Goal: Find specific page/section: Find specific page/section

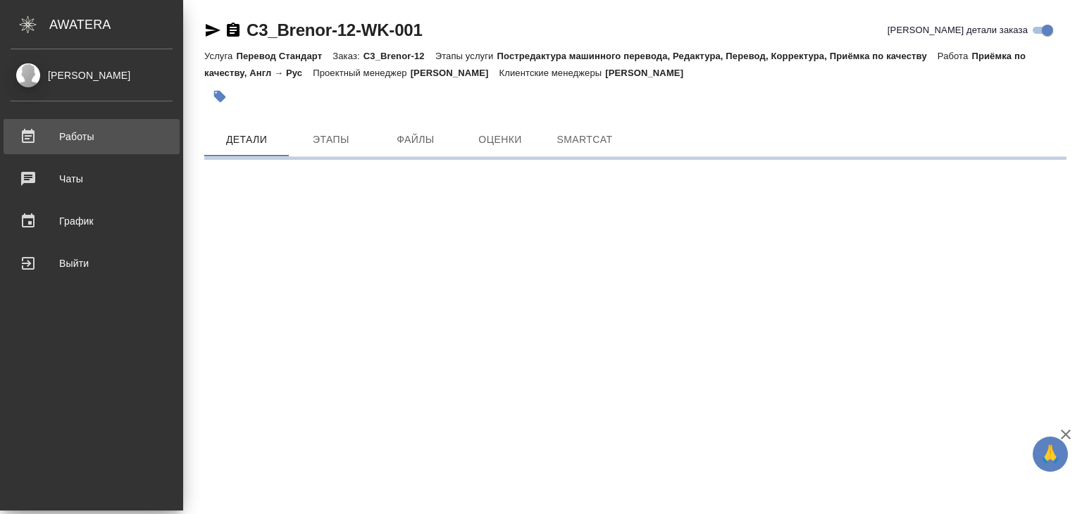
click at [32, 139] on div "Работы" at bounding box center [92, 136] width 162 height 21
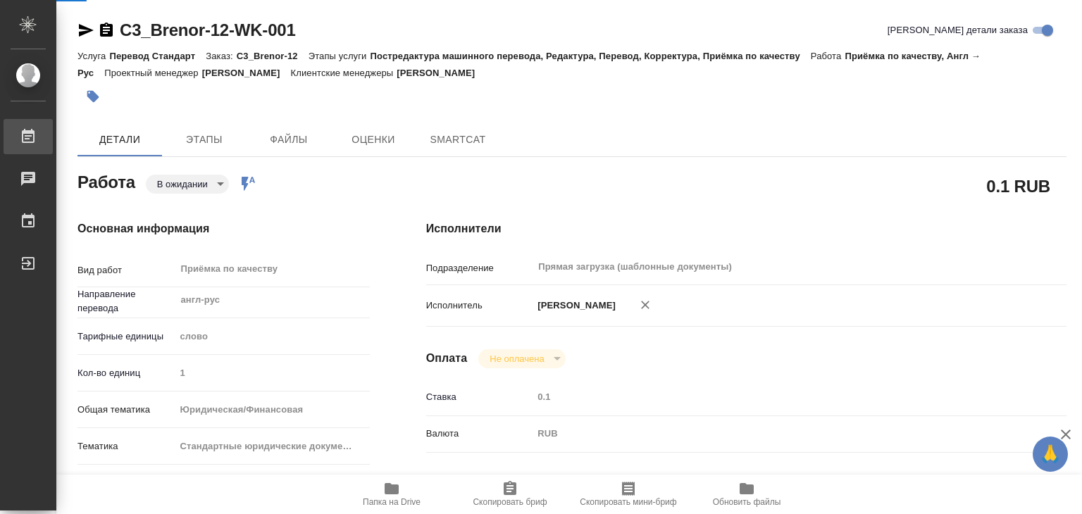
type textarea "x"
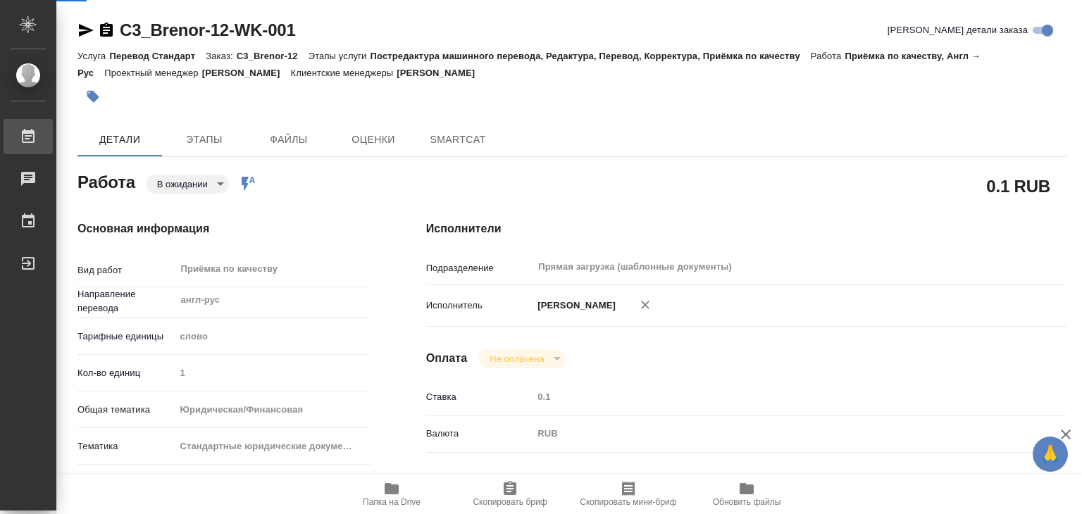
type textarea "x"
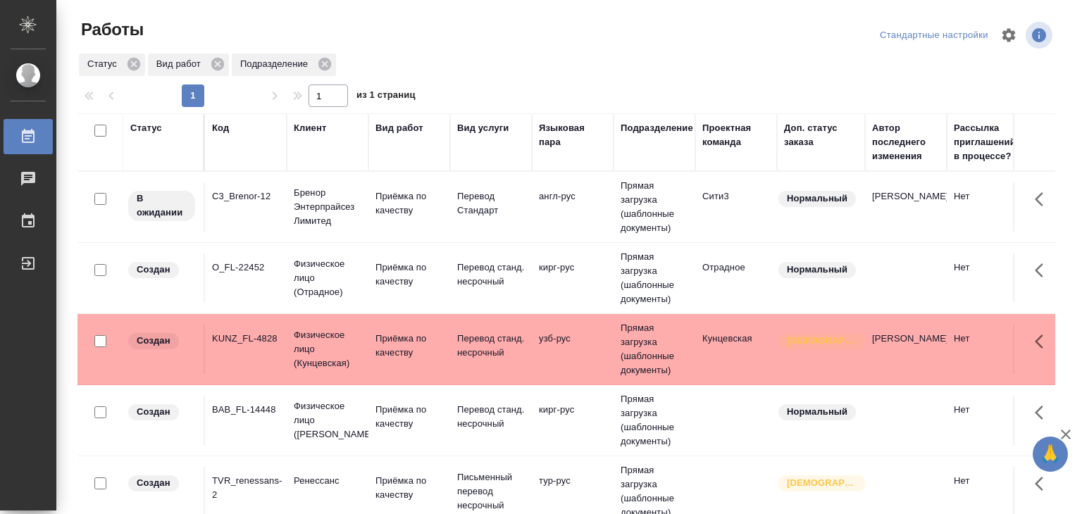
click at [552, 195] on td "англ-рус" at bounding box center [573, 206] width 82 height 49
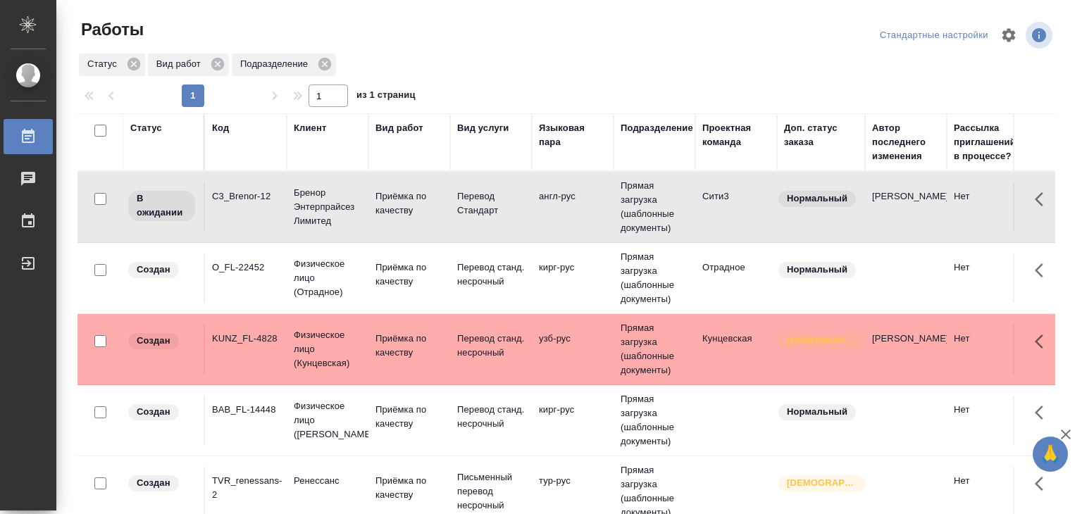
click at [552, 195] on td "англ-рус" at bounding box center [573, 206] width 82 height 49
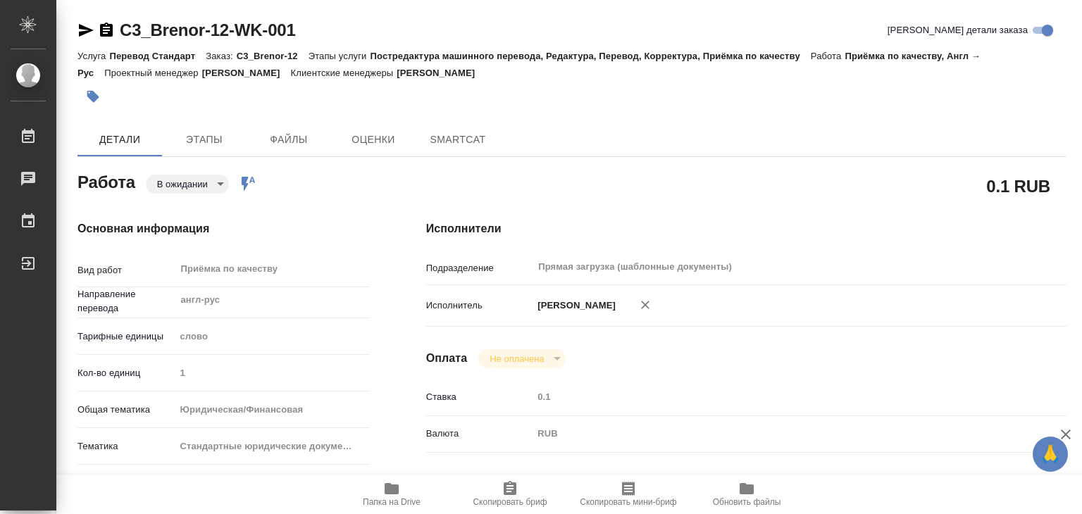
type textarea "x"
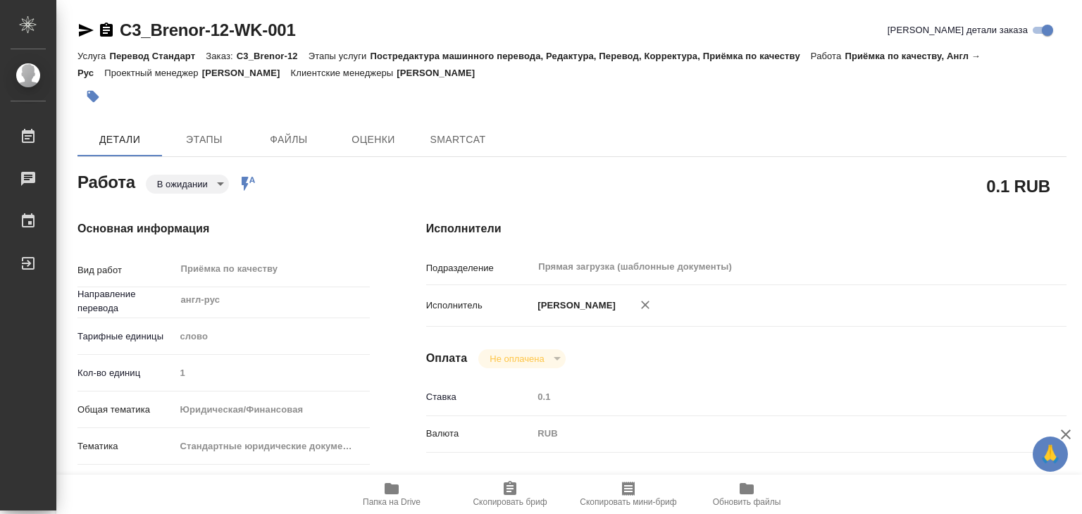
type textarea "x"
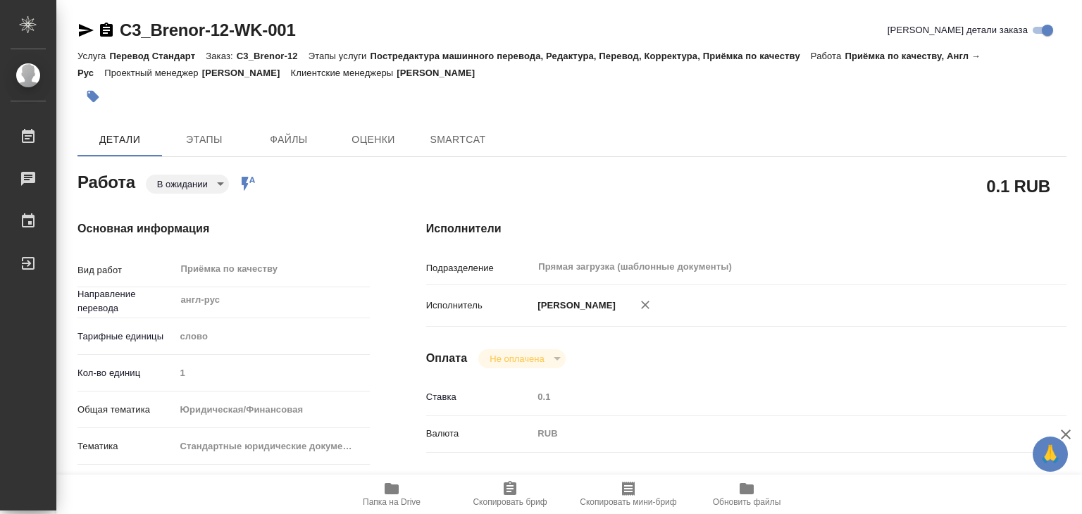
type textarea "x"
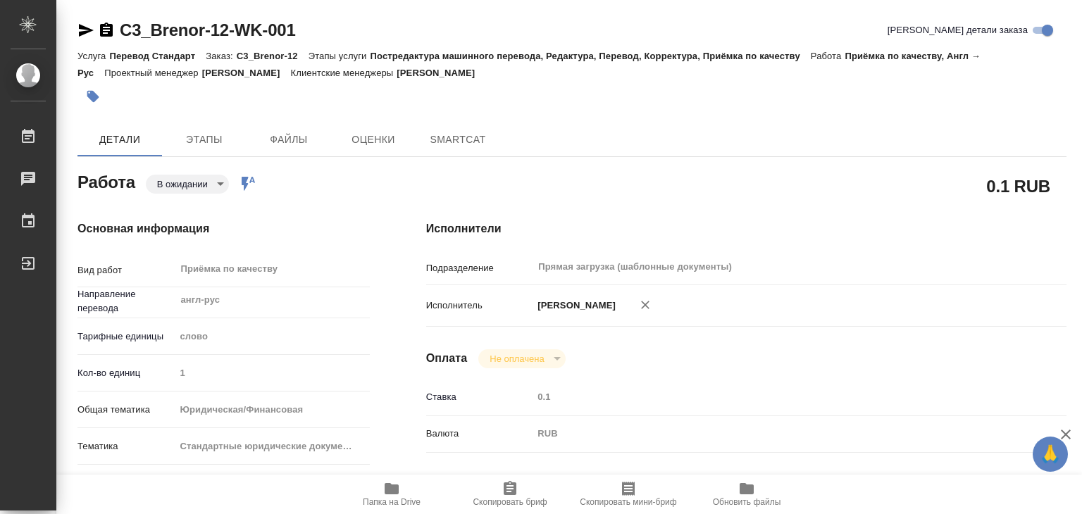
type textarea "x"
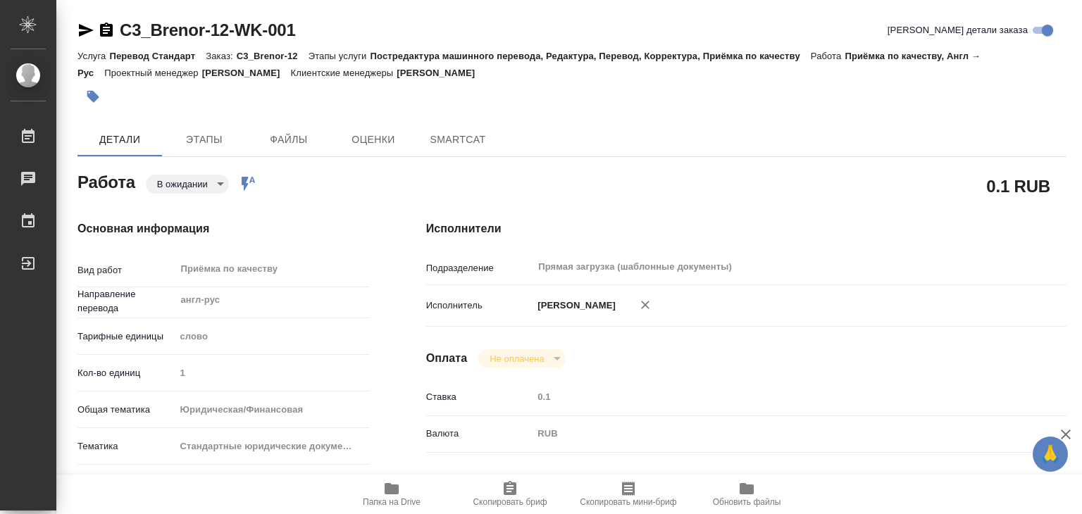
type textarea "x"
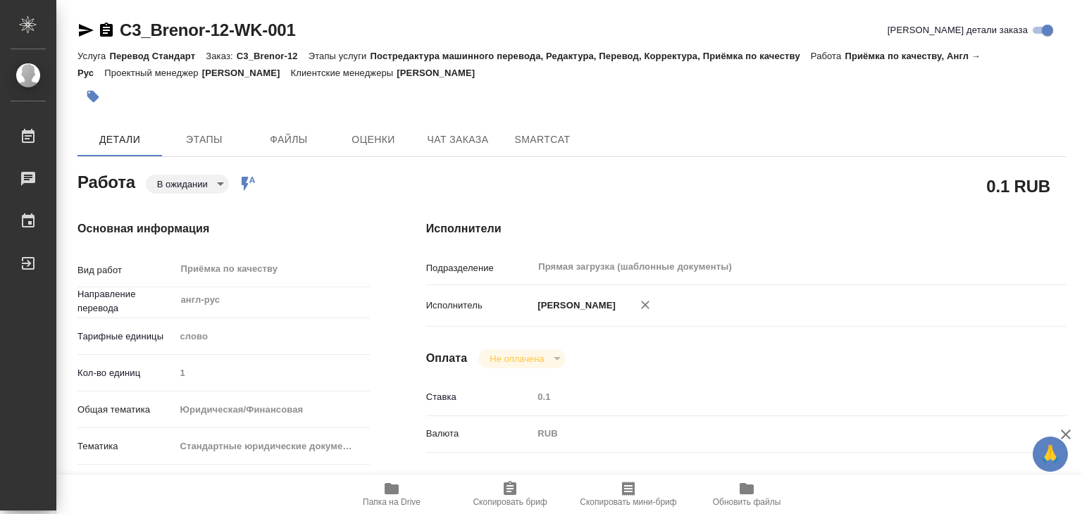
type textarea "x"
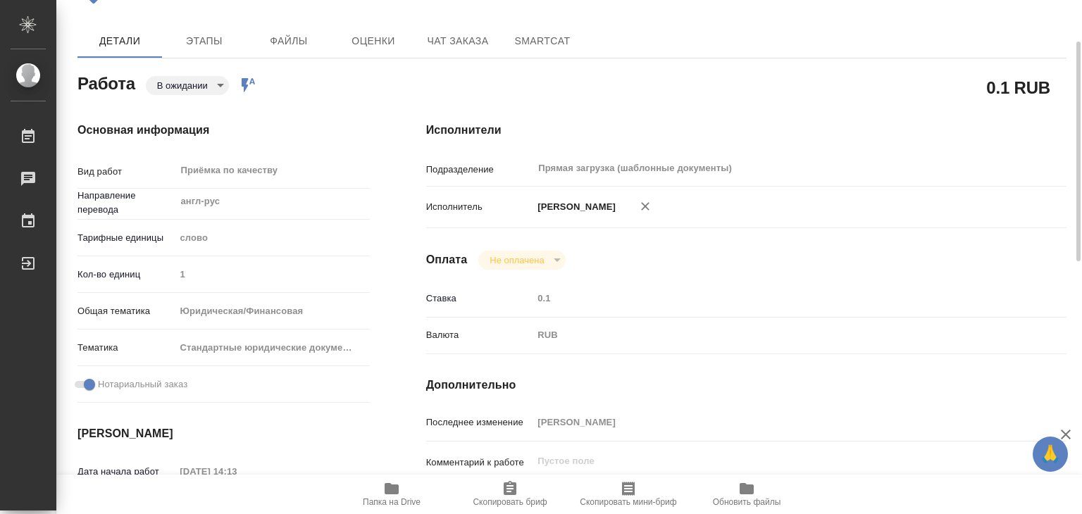
type textarea "x"
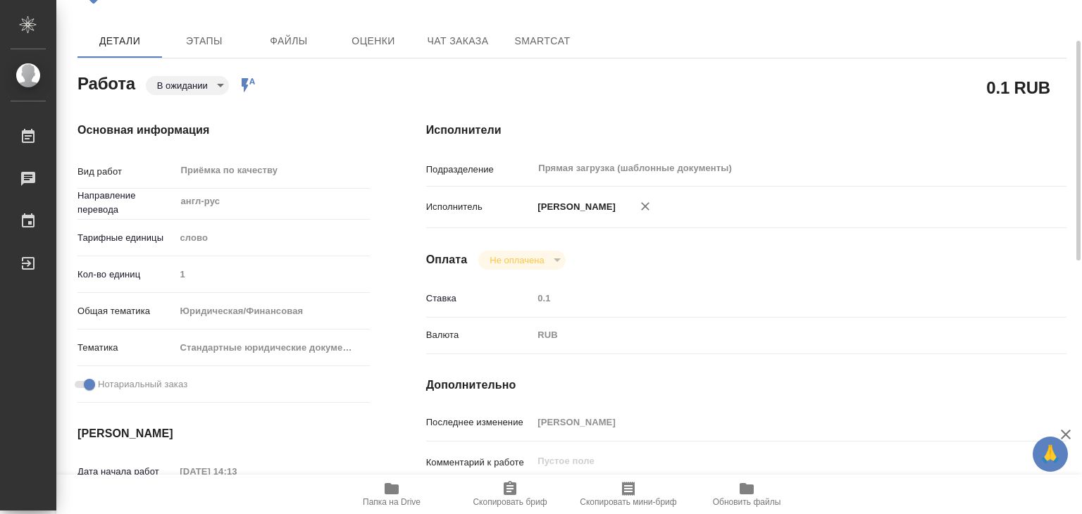
scroll to position [98, 0]
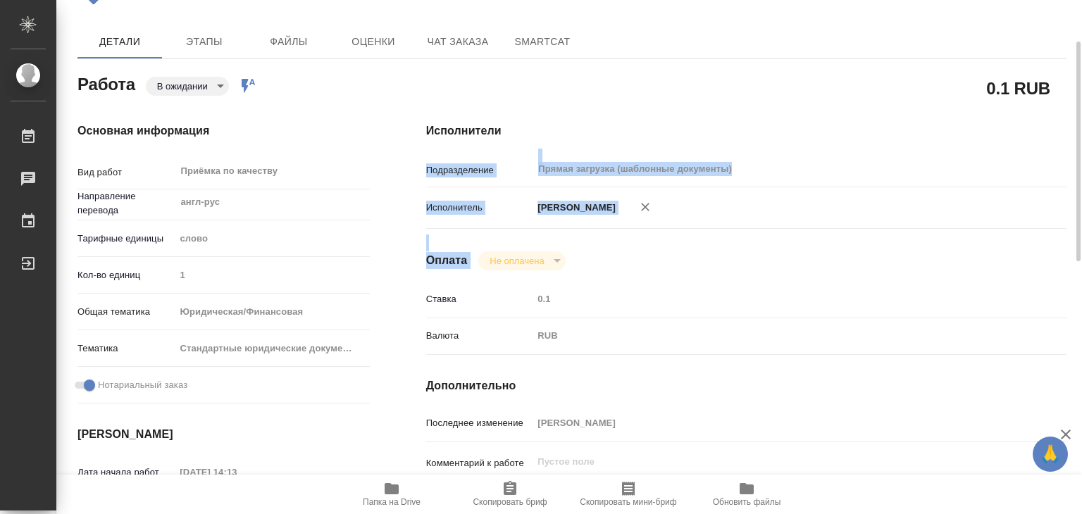
drag, startPoint x: 825, startPoint y: 263, endPoint x: 751, endPoint y: 250, distance: 75.1
click at [751, 250] on div "Исполнители Подразделение Прямая загрузка (шаблонные документы) ​ Исполнитель А…" at bounding box center [746, 395] width 697 height 602
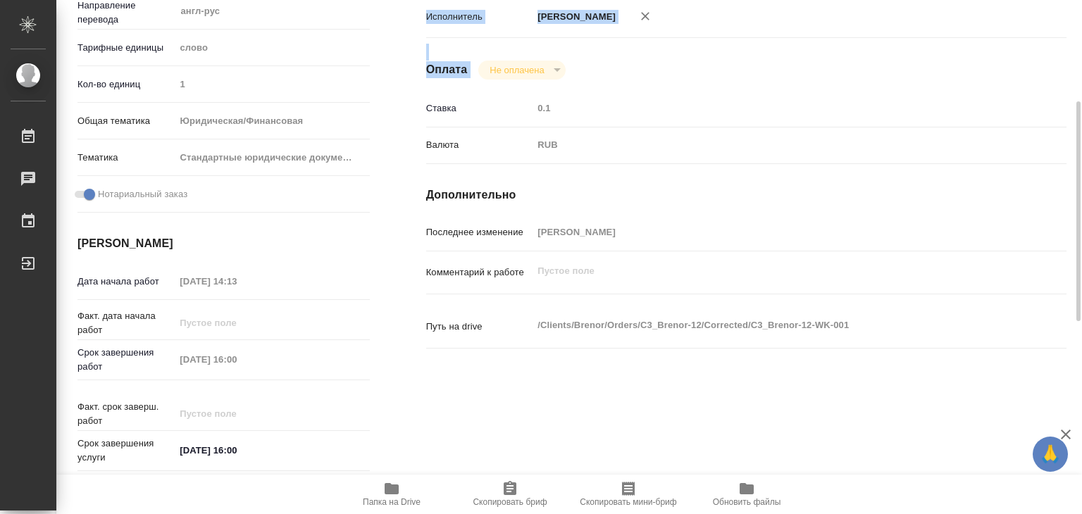
scroll to position [293, 0]
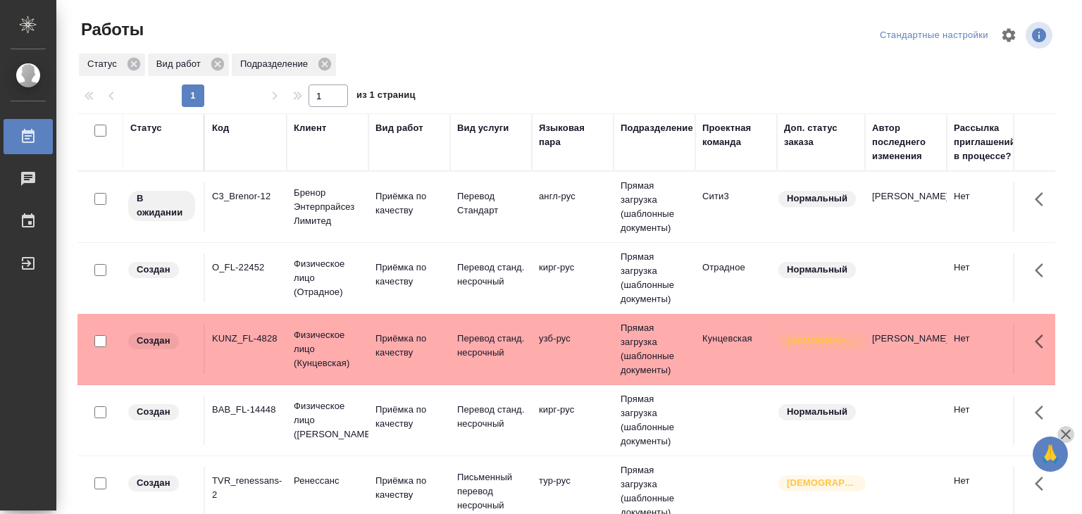
click at [1065, 430] on icon "button" at bounding box center [1066, 434] width 17 height 17
